Goal: Contribute content: Add original content to the website for others to see

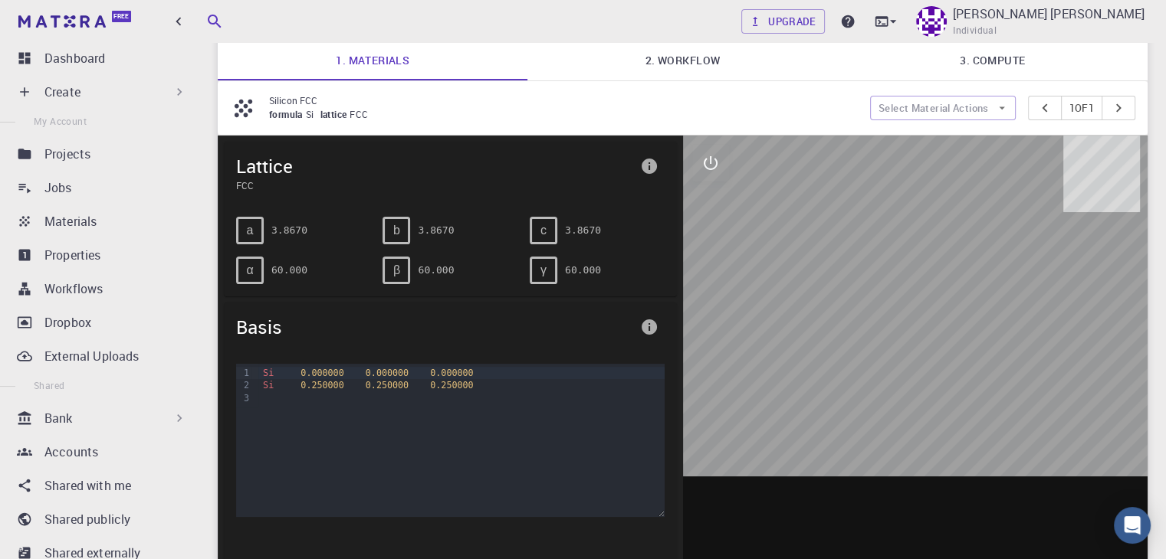
scroll to position [153, 0]
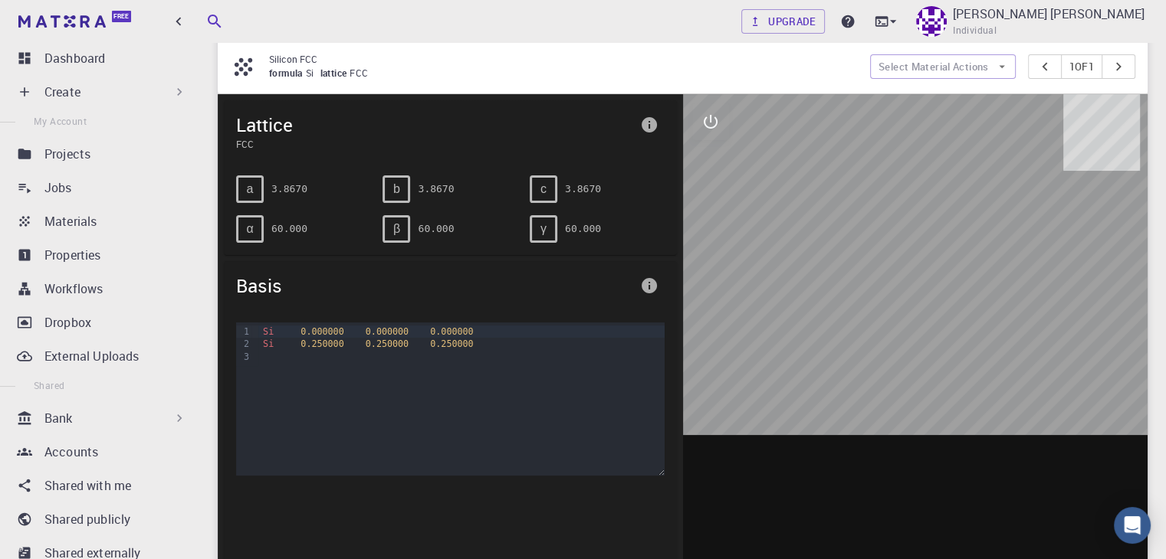
drag, startPoint x: 915, startPoint y: 251, endPoint x: 645, endPoint y: 491, distance: 361.1
click at [828, 436] on div at bounding box center [915, 332] width 465 height 477
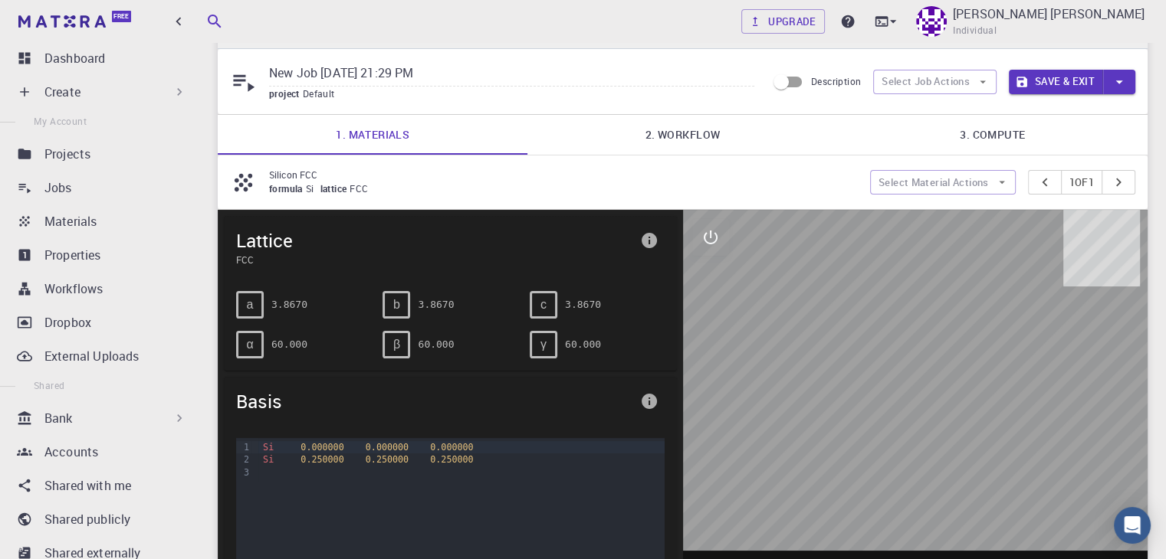
scroll to position [0, 0]
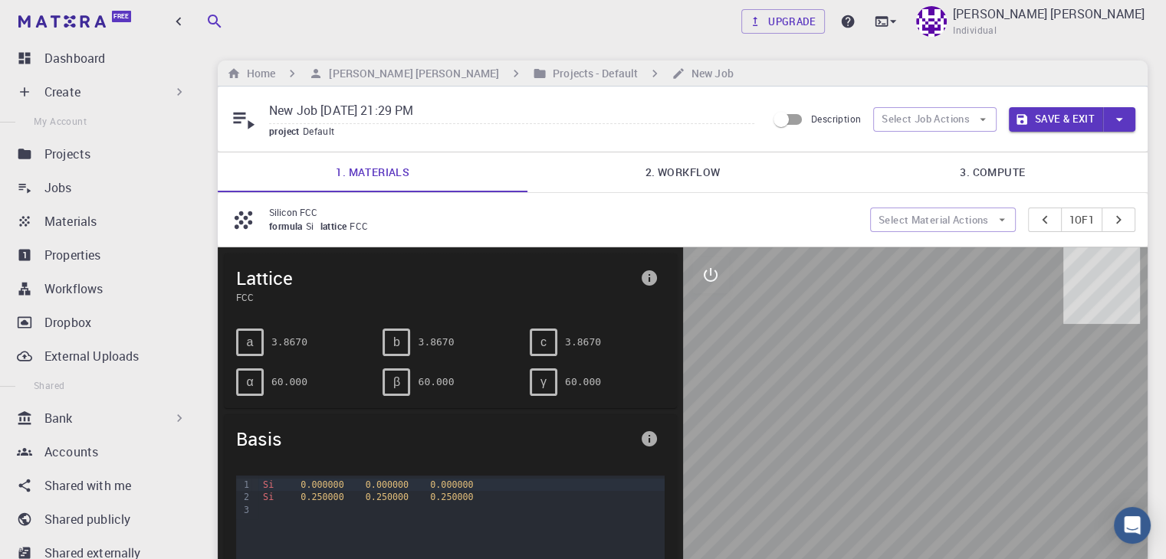
click at [63, 93] on p "Create" at bounding box center [62, 92] width 36 height 18
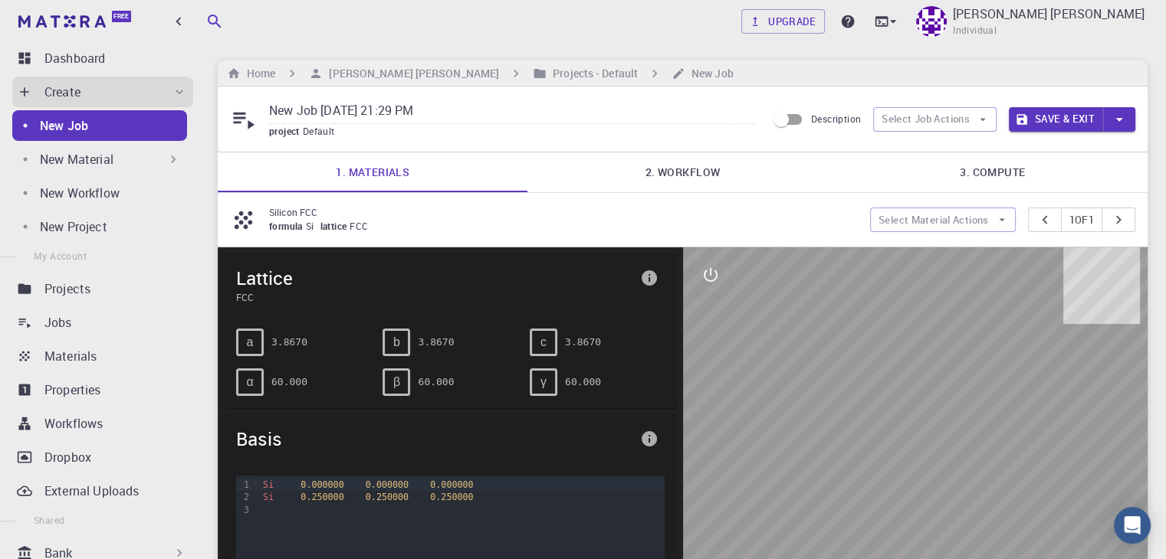
click at [92, 156] on p "New Material" at bounding box center [77, 159] width 74 height 18
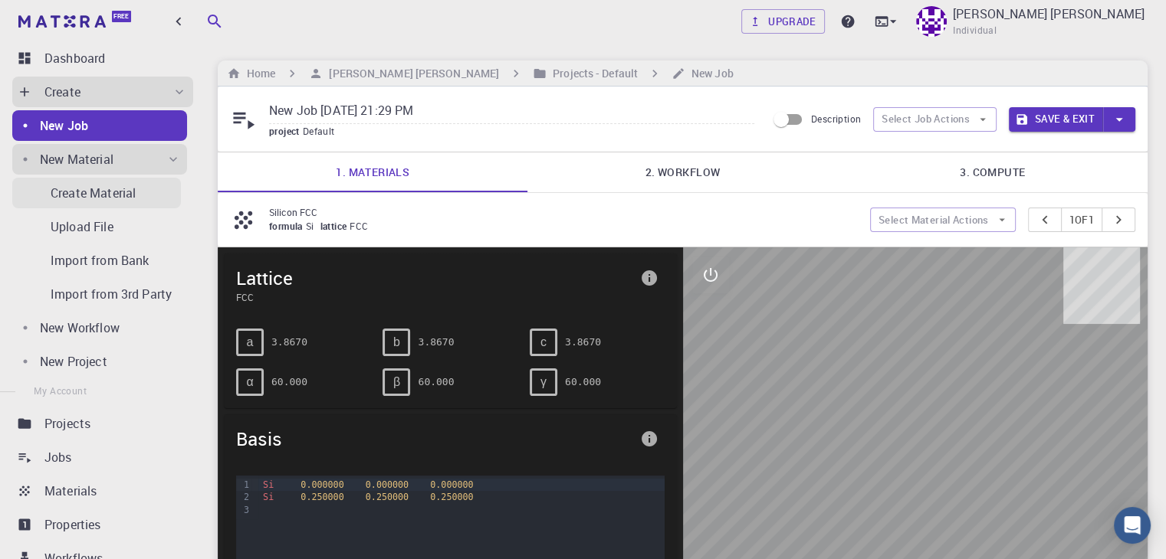
click at [110, 192] on p "Create Material" at bounding box center [93, 193] width 85 height 18
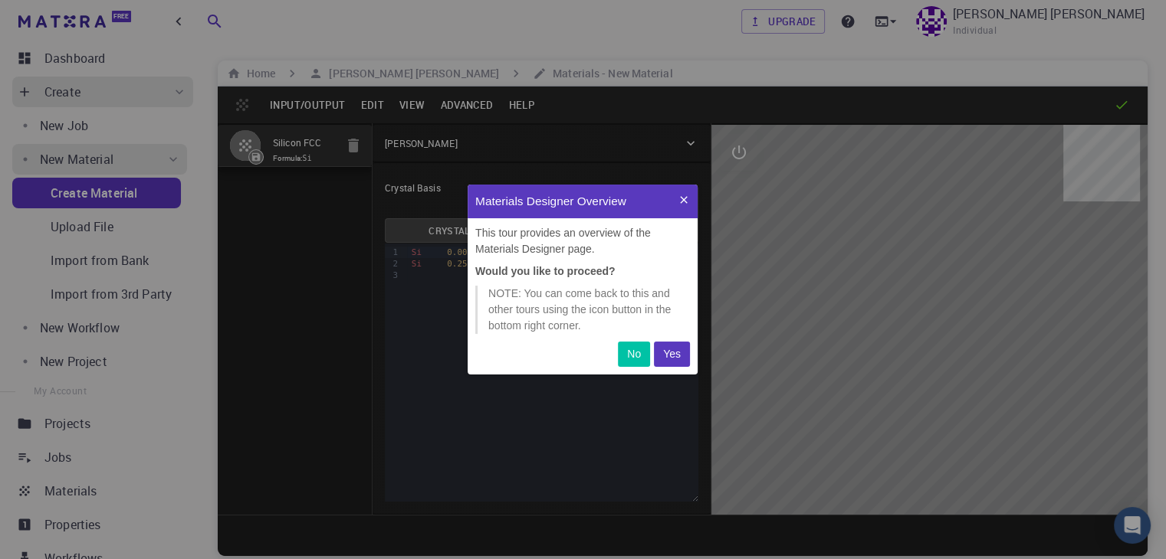
scroll to position [178, 218]
click at [664, 358] on p "Yes" at bounding box center [672, 354] width 18 height 16
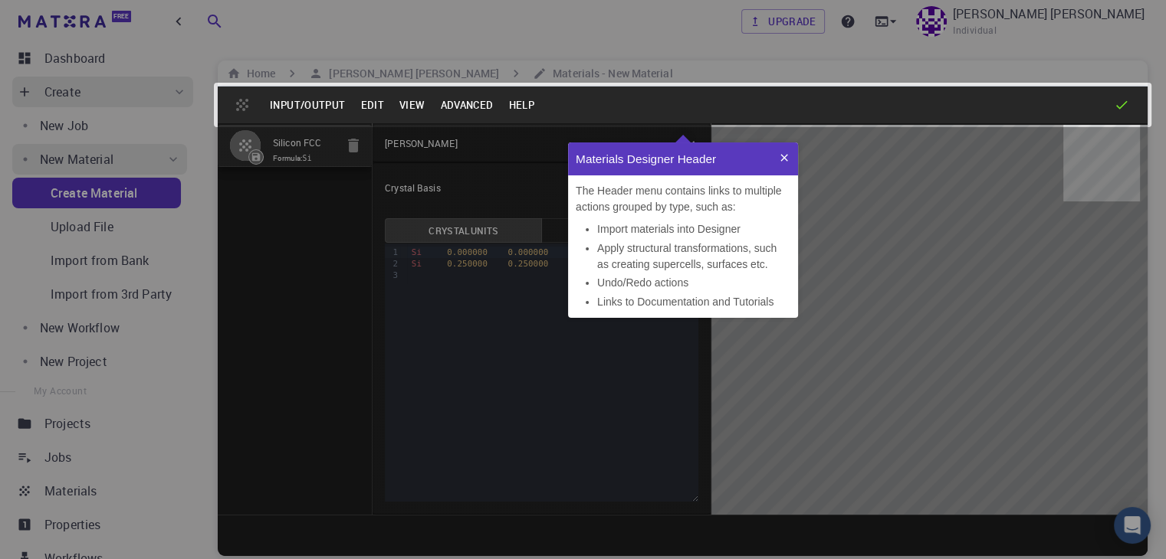
scroll to position [163, 218]
click at [788, 157] on icon at bounding box center [784, 158] width 12 height 12
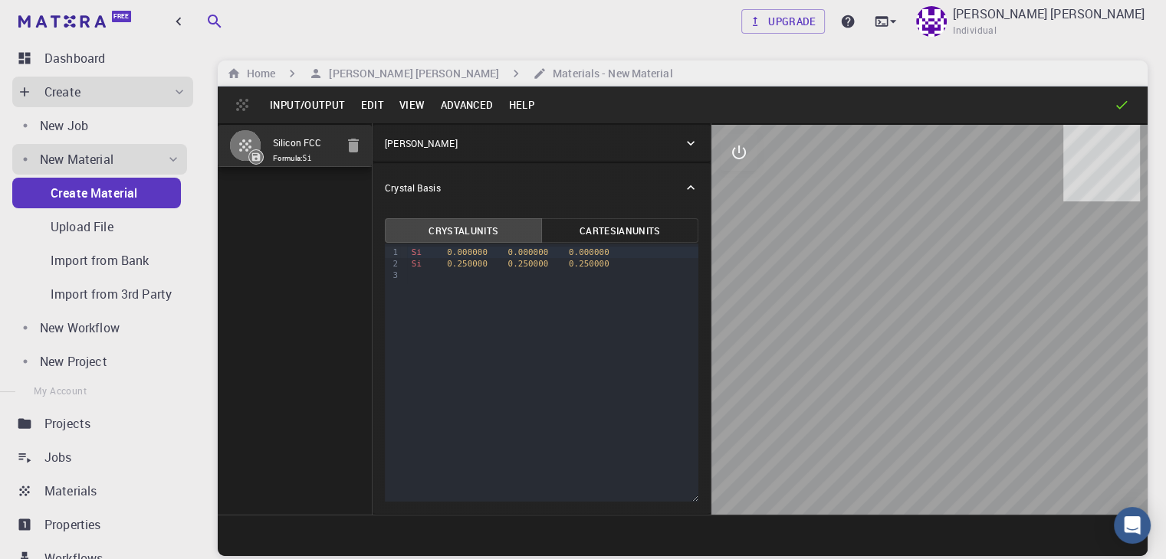
click at [308, 107] on button "Input/Output" at bounding box center [307, 105] width 90 height 25
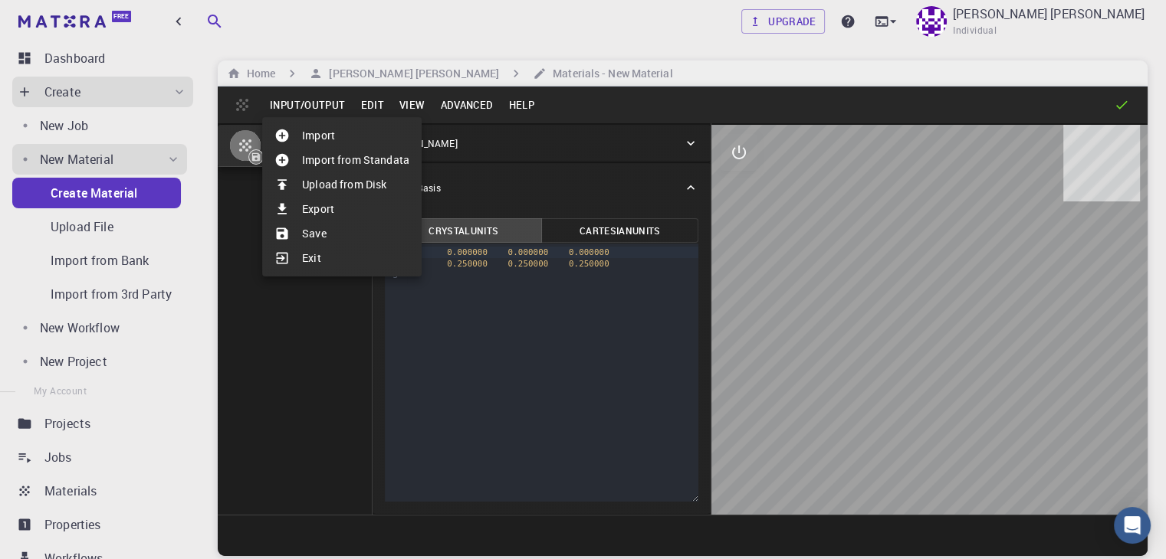
click at [343, 139] on li "Import" at bounding box center [341, 135] width 159 height 25
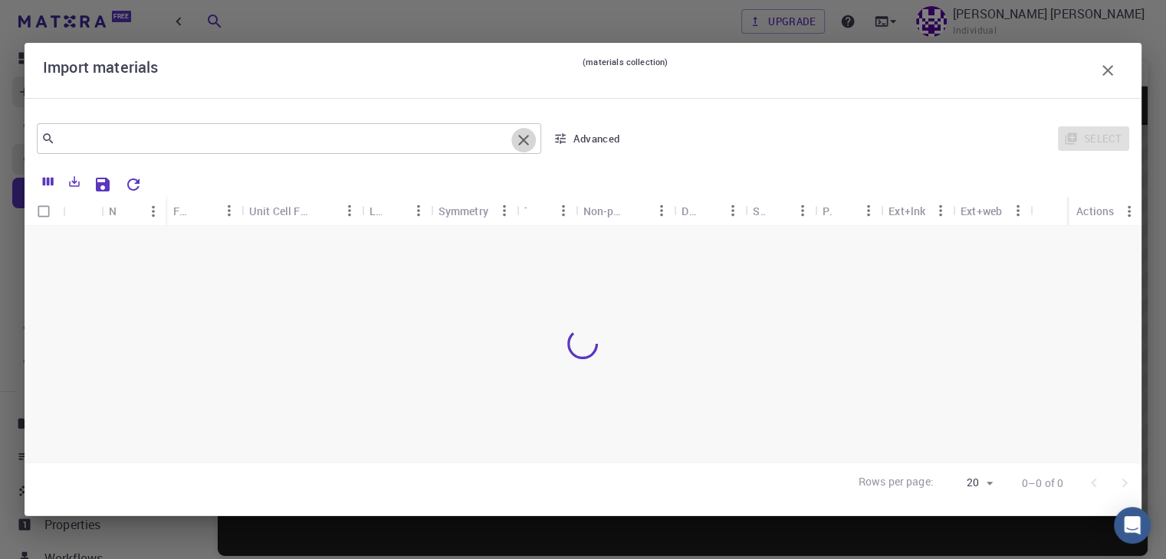
click at [527, 144] on icon "Clear" at bounding box center [523, 140] width 11 height 11
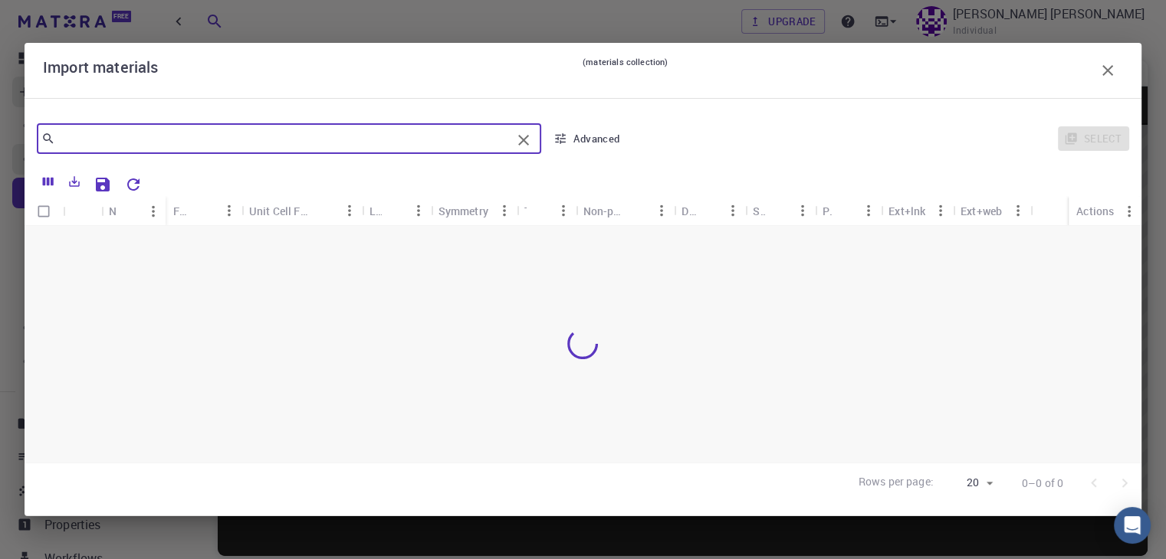
click at [1107, 71] on icon "button" at bounding box center [1107, 70] width 11 height 11
